Goal: Transaction & Acquisition: Obtain resource

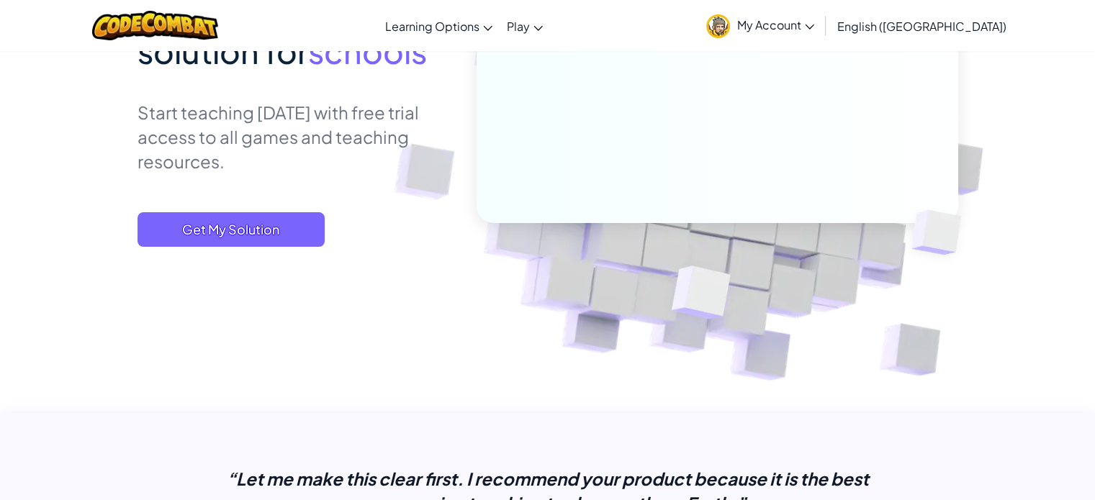
scroll to position [244, 0]
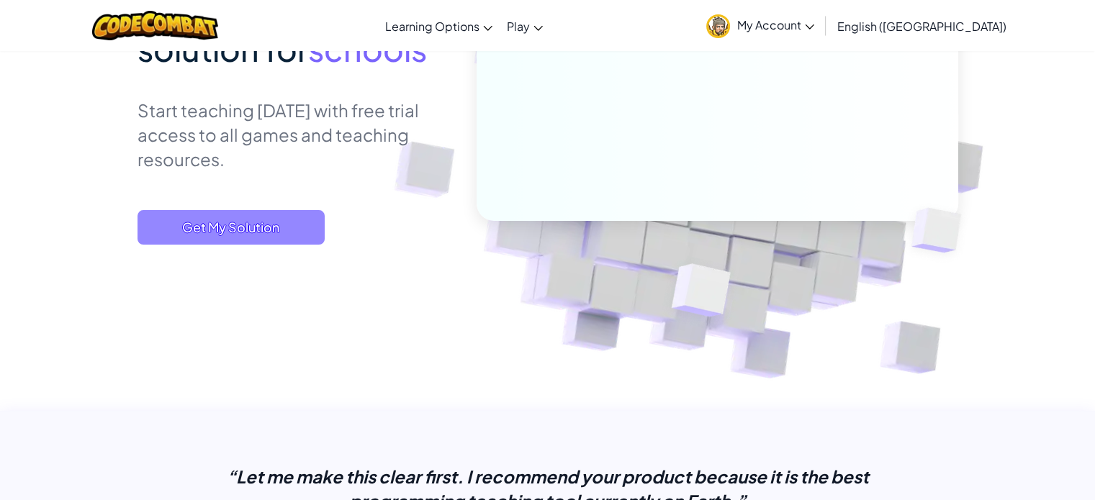
click at [269, 228] on span "Get My Solution" at bounding box center [231, 227] width 187 height 35
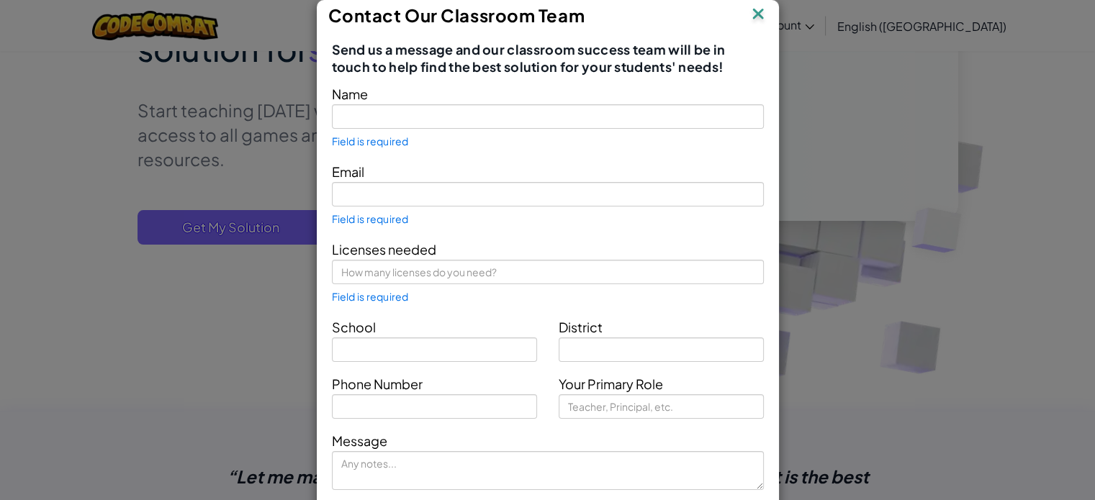
type input "Waefurkorn Waeasae"
type input "[EMAIL_ADDRESS][DOMAIN_NAME]"
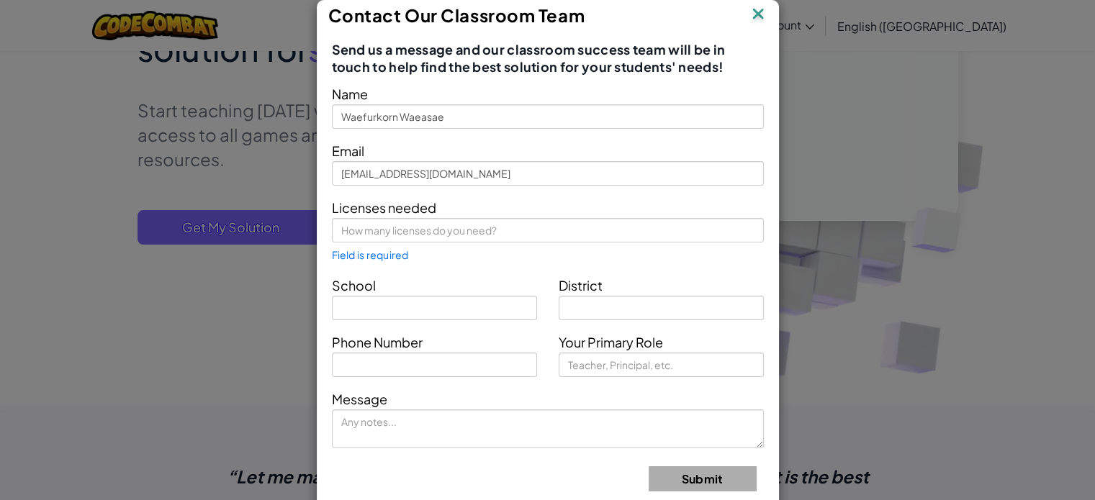
click at [842, 230] on div "Contact Our Classroom Team Send us a message and our classroom success team wil…" at bounding box center [547, 250] width 1095 height 500
click at [750, 20] on img at bounding box center [758, 15] width 19 height 22
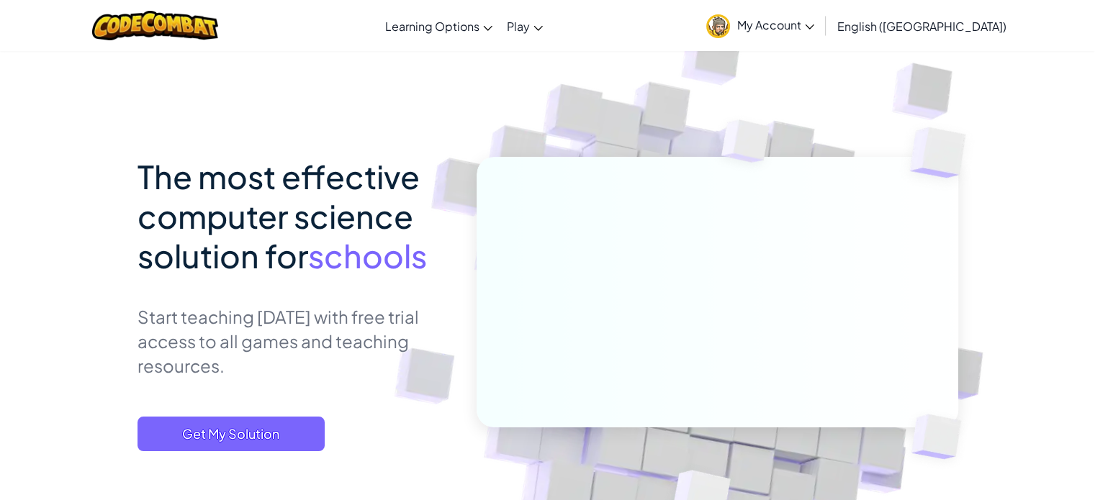
scroll to position [37, 0]
